Goal: Information Seeking & Learning: Check status

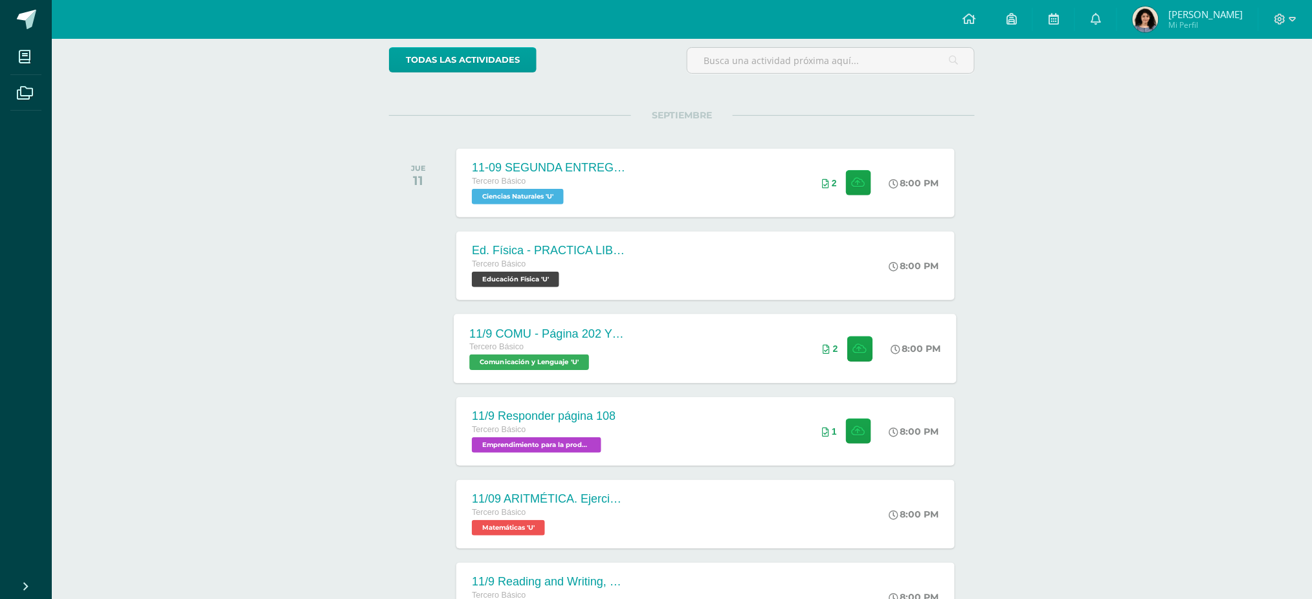
scroll to position [171, 0]
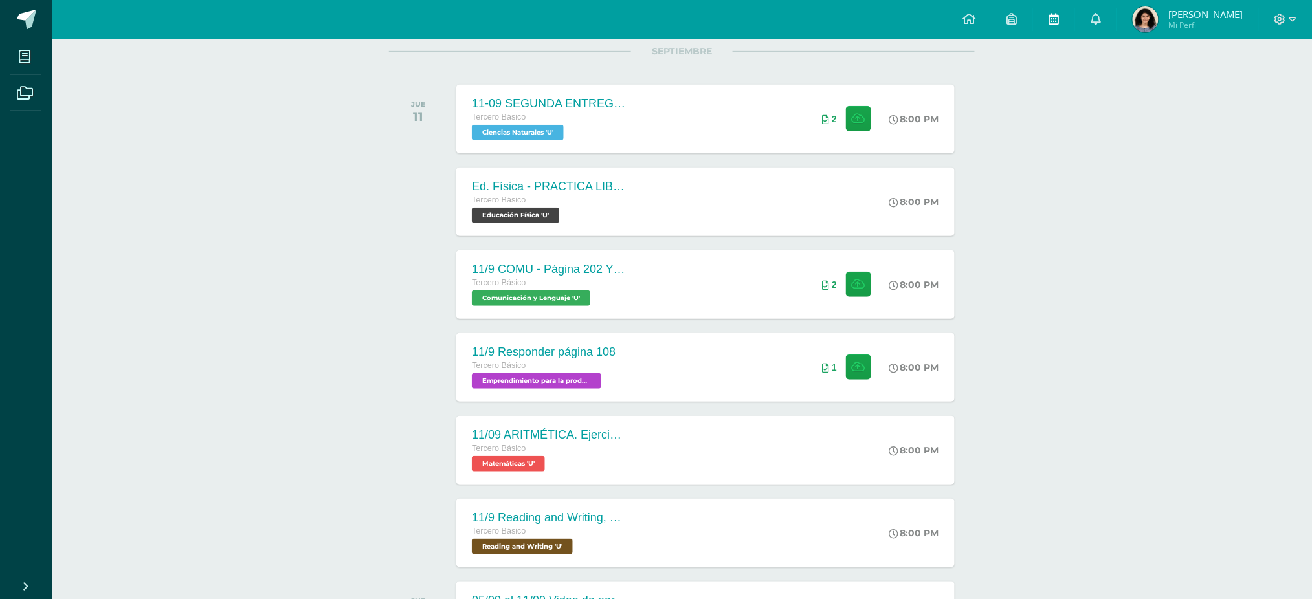
click at [1059, 16] on icon at bounding box center [1054, 19] width 10 height 12
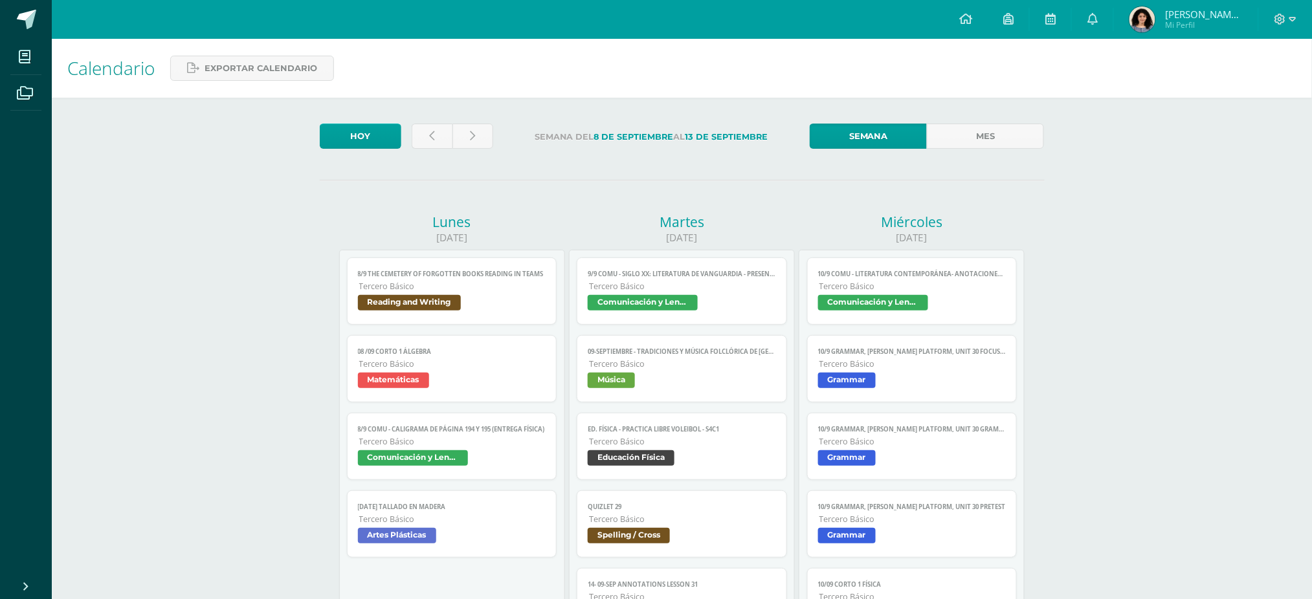
click at [1155, 28] on img at bounding box center [1142, 19] width 26 height 26
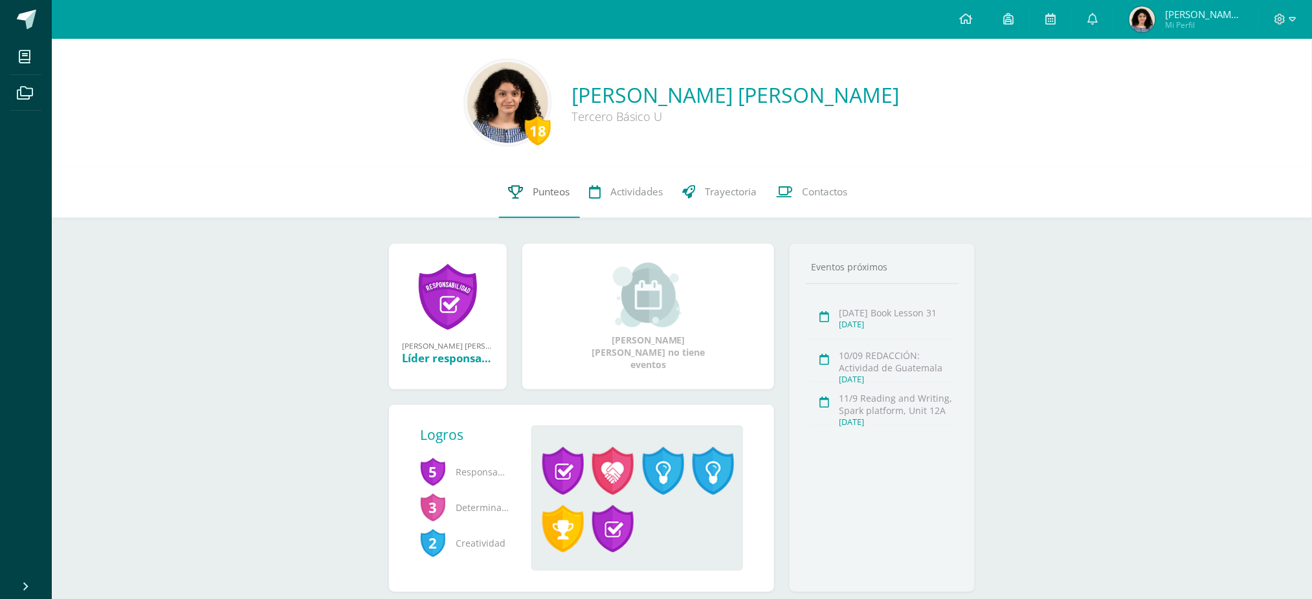
click at [513, 206] on link "Punteos" at bounding box center [539, 192] width 81 height 52
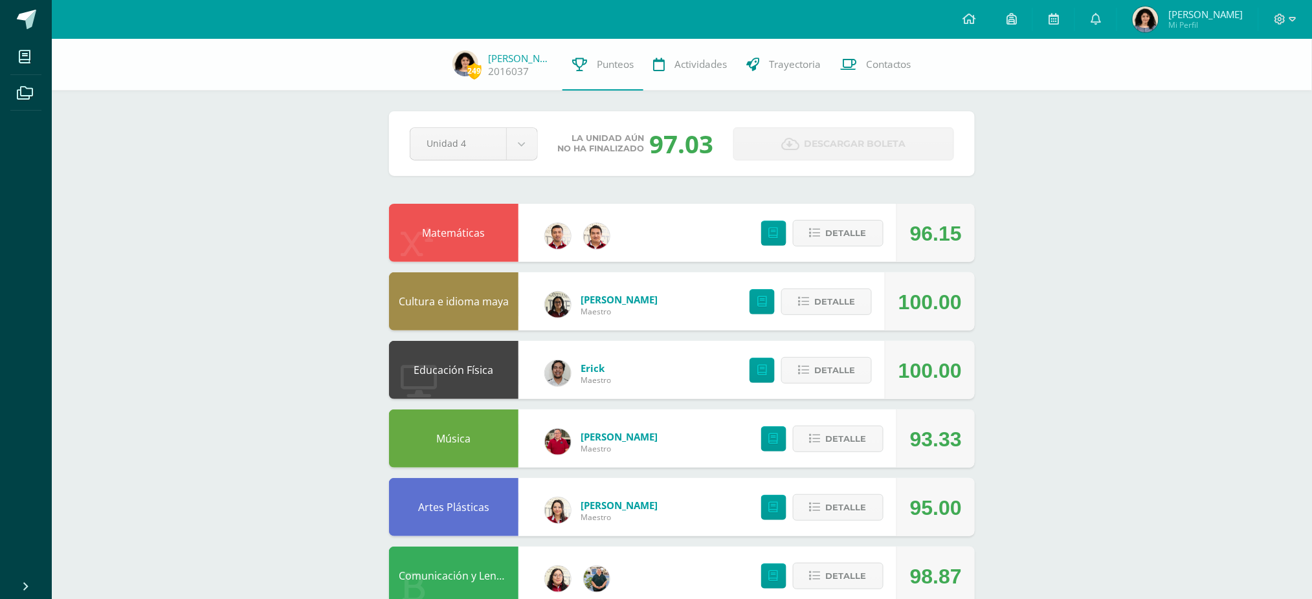
click at [715, 208] on div "Matemáticas 96.15 [GEOGRAPHIC_DATA]" at bounding box center [682, 233] width 586 height 58
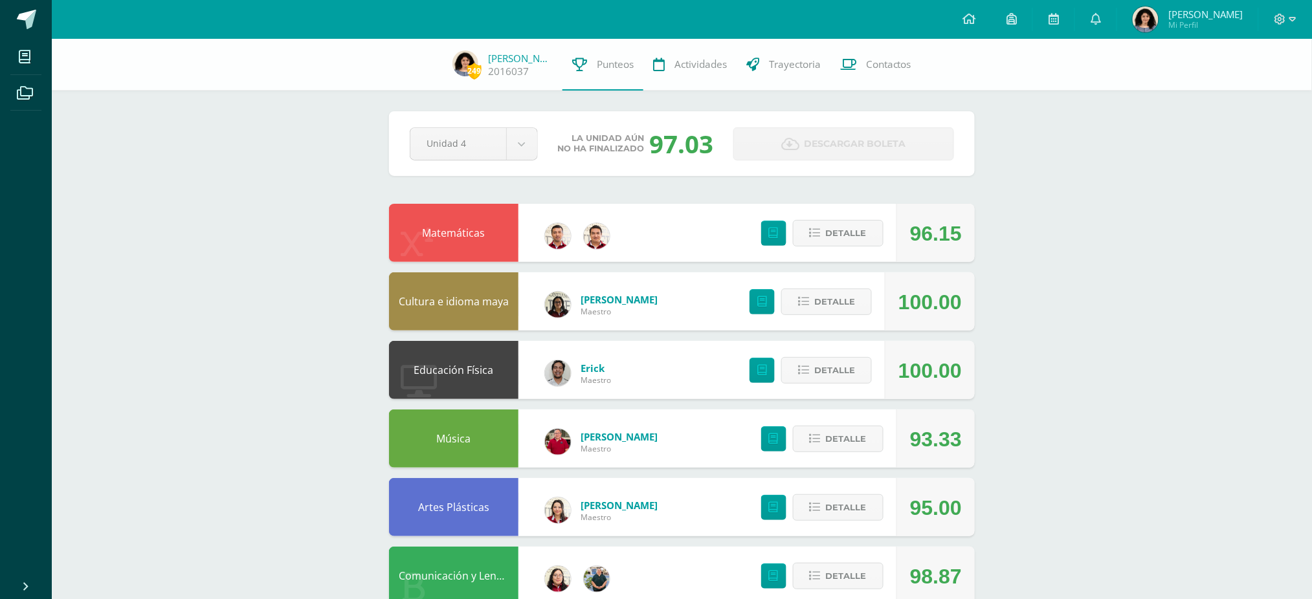
drag, startPoint x: 719, startPoint y: 148, endPoint x: 642, endPoint y: 164, distance: 78.7
click at [642, 164] on div "Pendiente Unidad 4 Unidad 1 Unidad 2 Unidad 3 Unidad 4 La unidad aún no ha fina…" at bounding box center [682, 143] width 586 height 65
click at [674, 135] on div "97.03" at bounding box center [682, 144] width 64 height 34
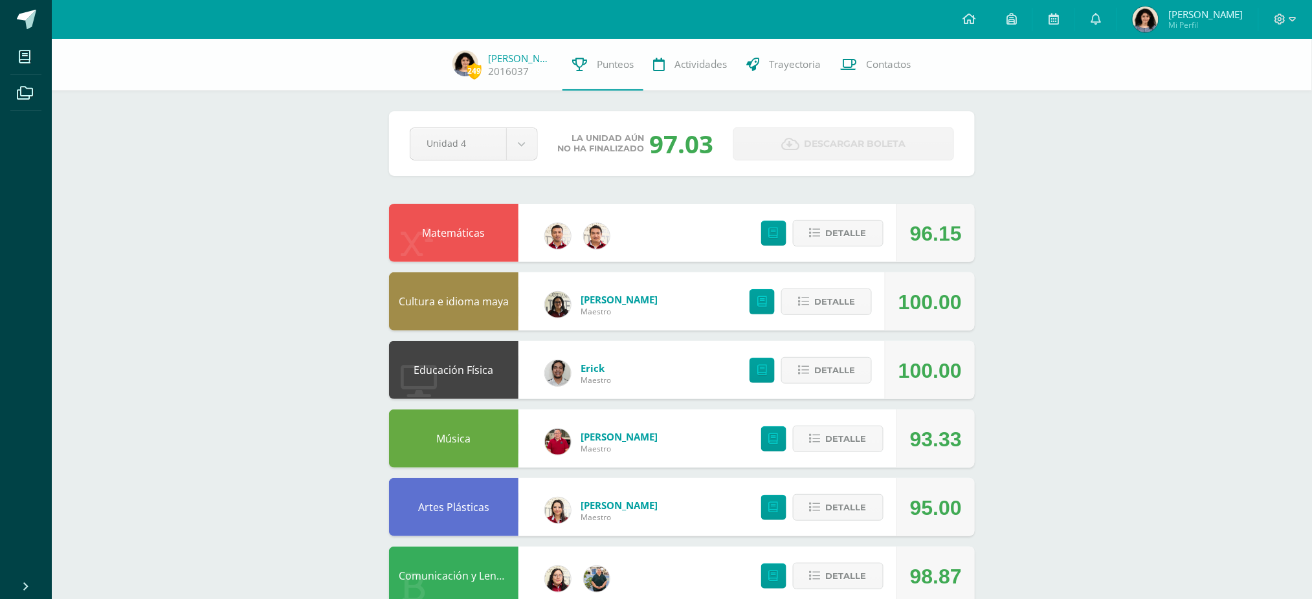
click at [674, 135] on div "97.03" at bounding box center [682, 144] width 64 height 34
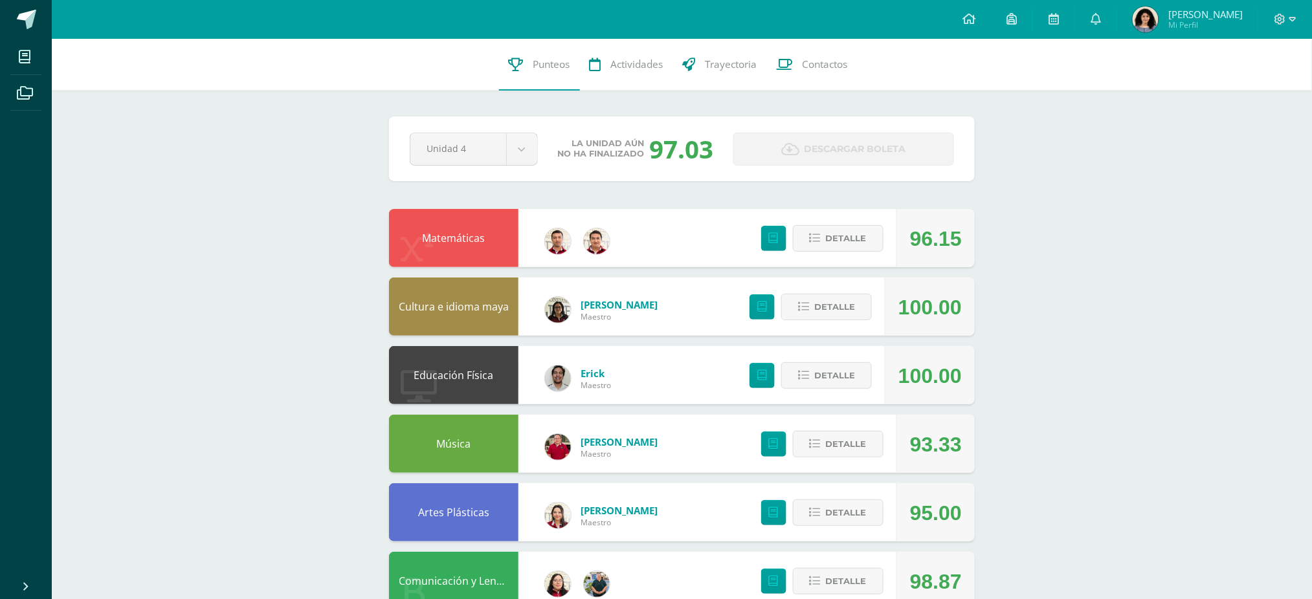
click at [936, 243] on div "96.15" at bounding box center [936, 239] width 52 height 58
drag, startPoint x: 964, startPoint y: 229, endPoint x: 911, endPoint y: 241, distance: 54.5
click at [911, 241] on div "96.15" at bounding box center [935, 238] width 78 height 58
click at [911, 241] on div "96.15" at bounding box center [936, 239] width 52 height 58
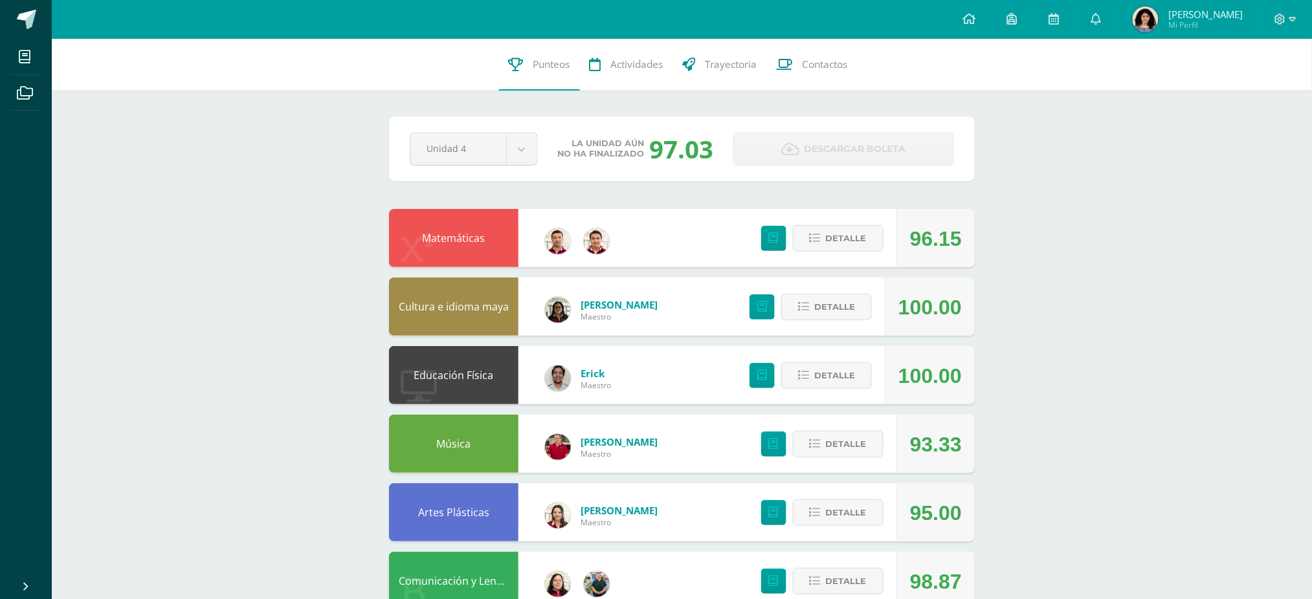
click at [960, 239] on div "96.15" at bounding box center [936, 239] width 52 height 58
drag, startPoint x: 960, startPoint y: 239, endPoint x: 909, endPoint y: 254, distance: 53.3
click at [909, 254] on div "96.15" at bounding box center [935, 238] width 78 height 58
click at [917, 254] on div "96.15" at bounding box center [936, 239] width 52 height 58
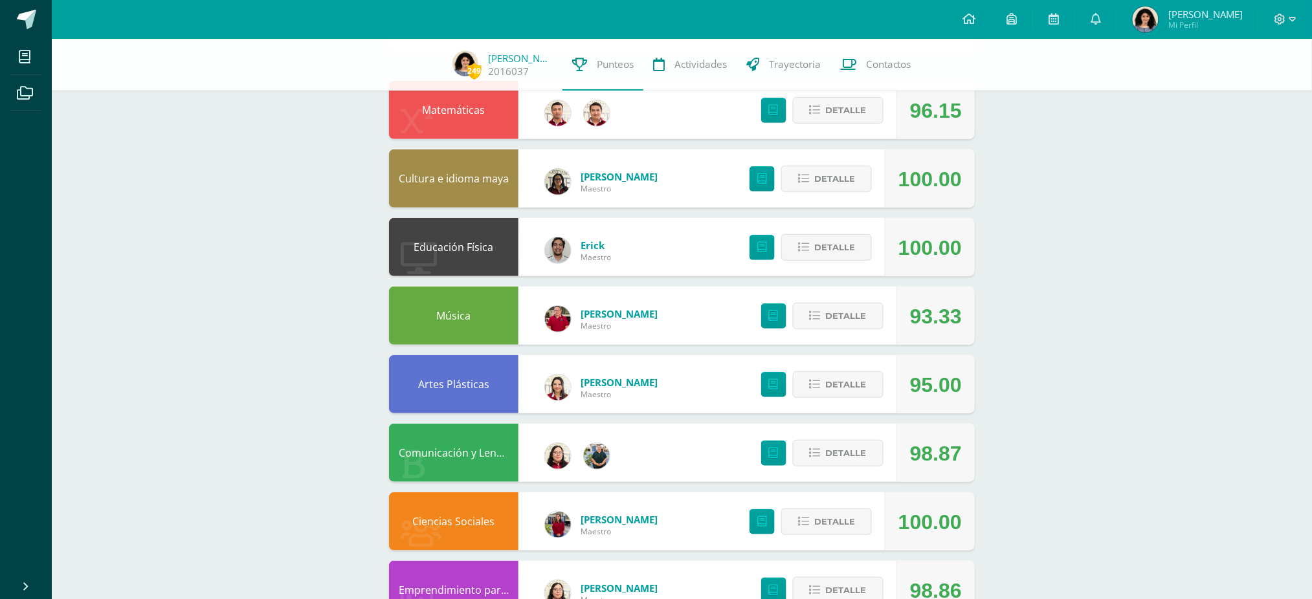
scroll to position [125, 0]
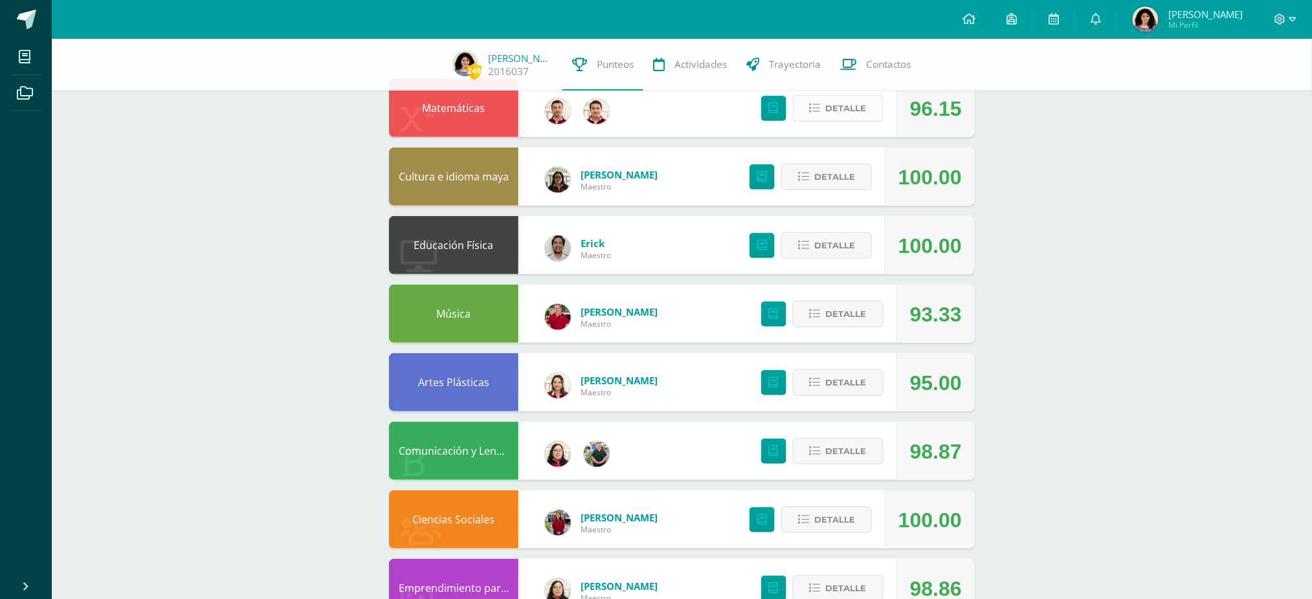
click at [836, 119] on span "Detalle" at bounding box center [846, 108] width 41 height 24
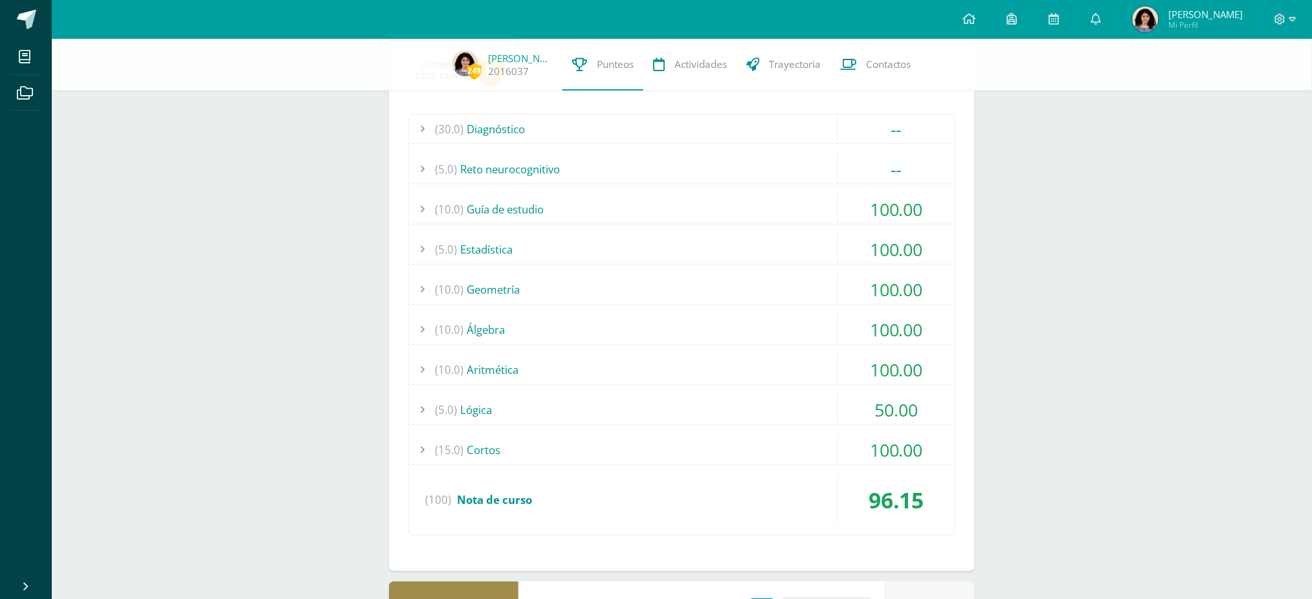
scroll to position [221, 0]
click at [893, 398] on div "50.00" at bounding box center [896, 409] width 117 height 29
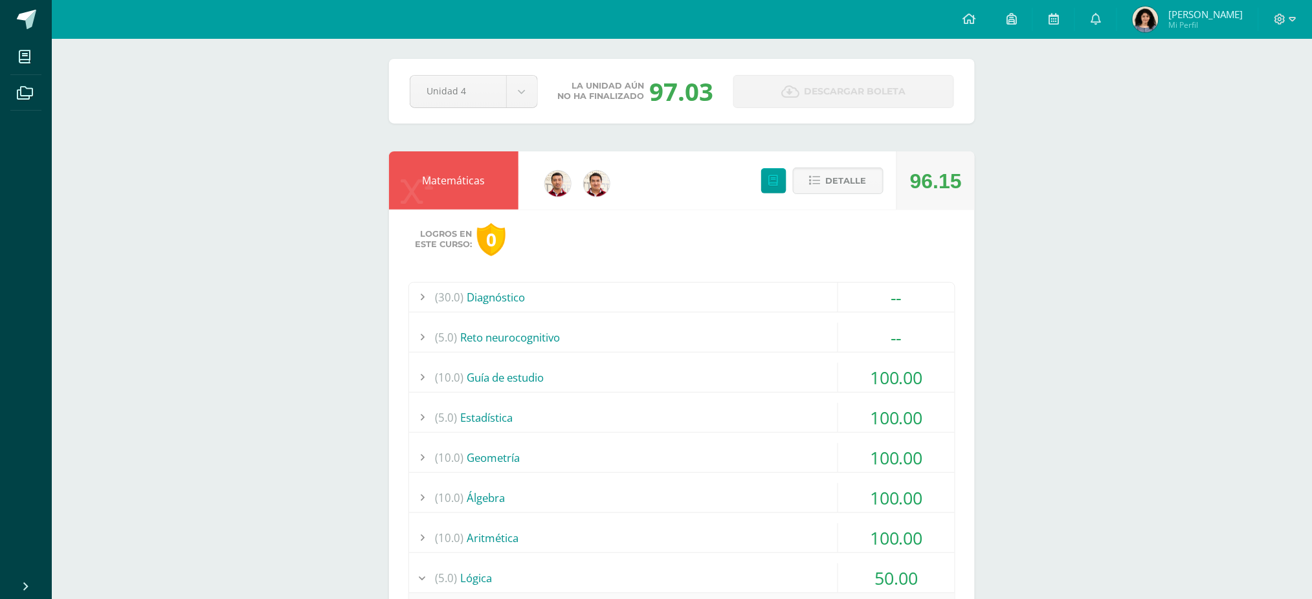
scroll to position [0, 0]
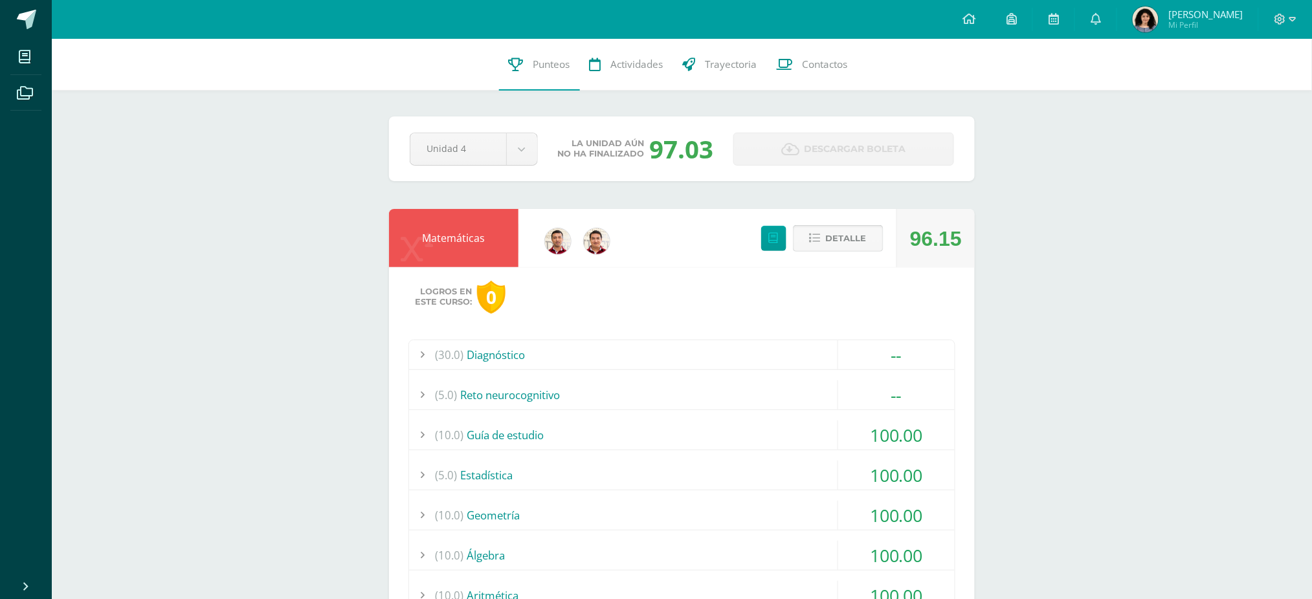
click at [835, 235] on span "Detalle" at bounding box center [846, 239] width 41 height 24
